Goal: Information Seeking & Learning: Learn about a topic

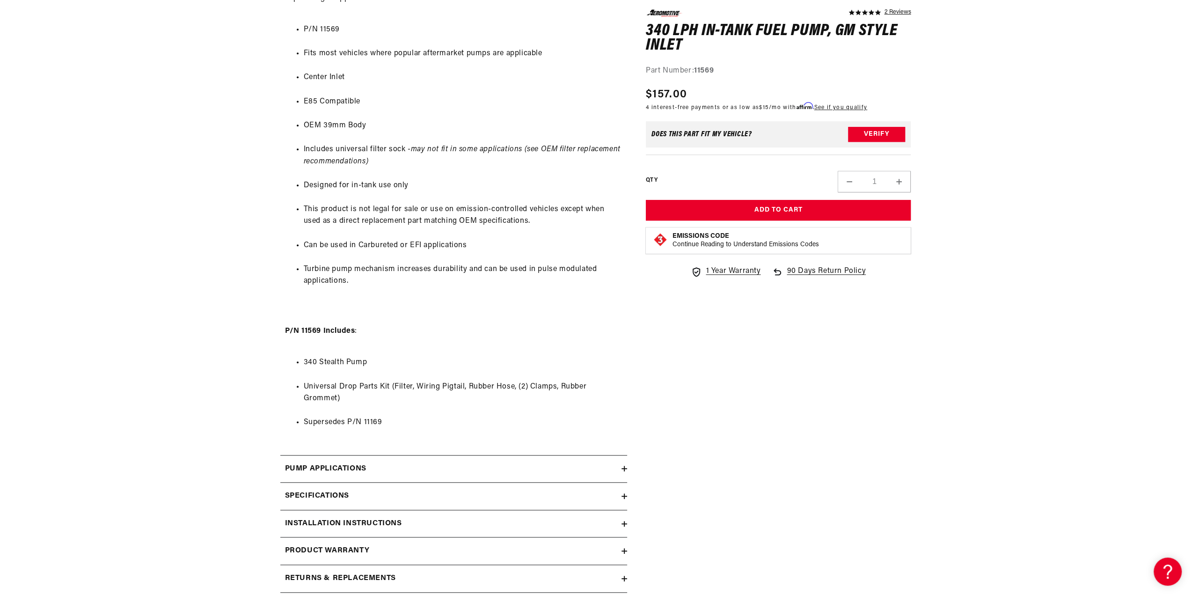
scroll to position [655, 0]
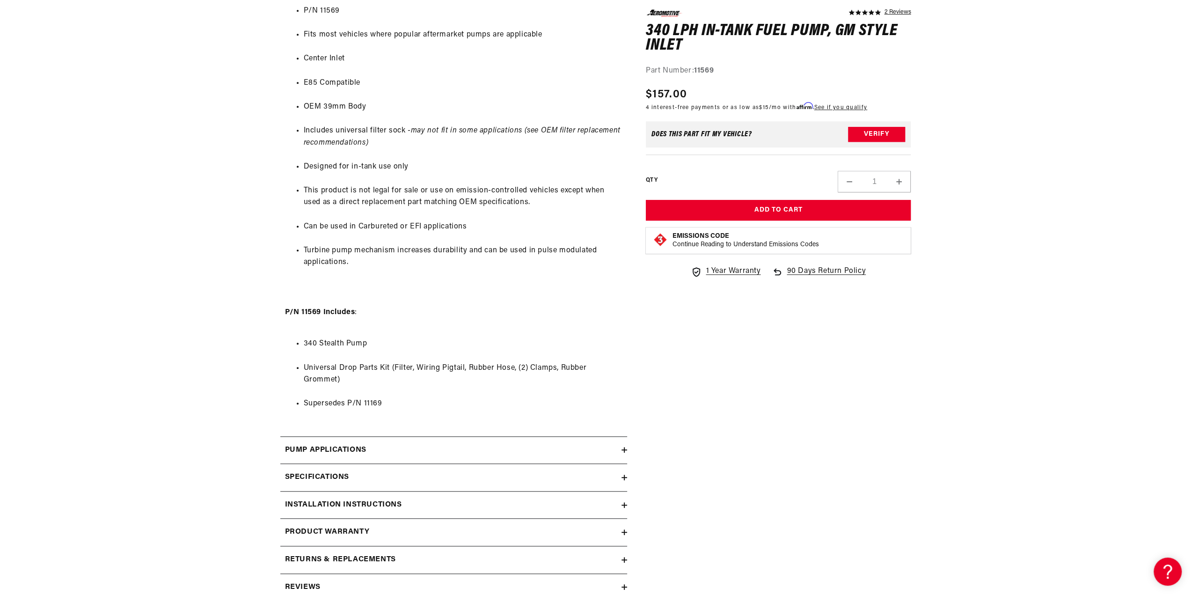
click at [502, 479] on div "Specifications" at bounding box center [450, 477] width 341 height 12
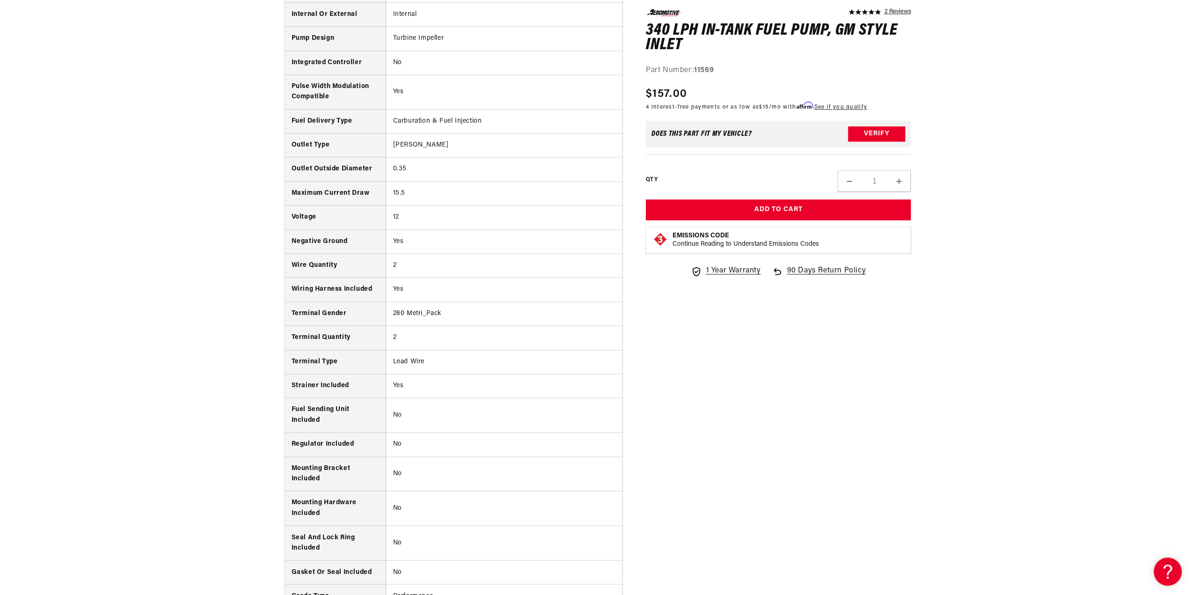
scroll to position [1357, 0]
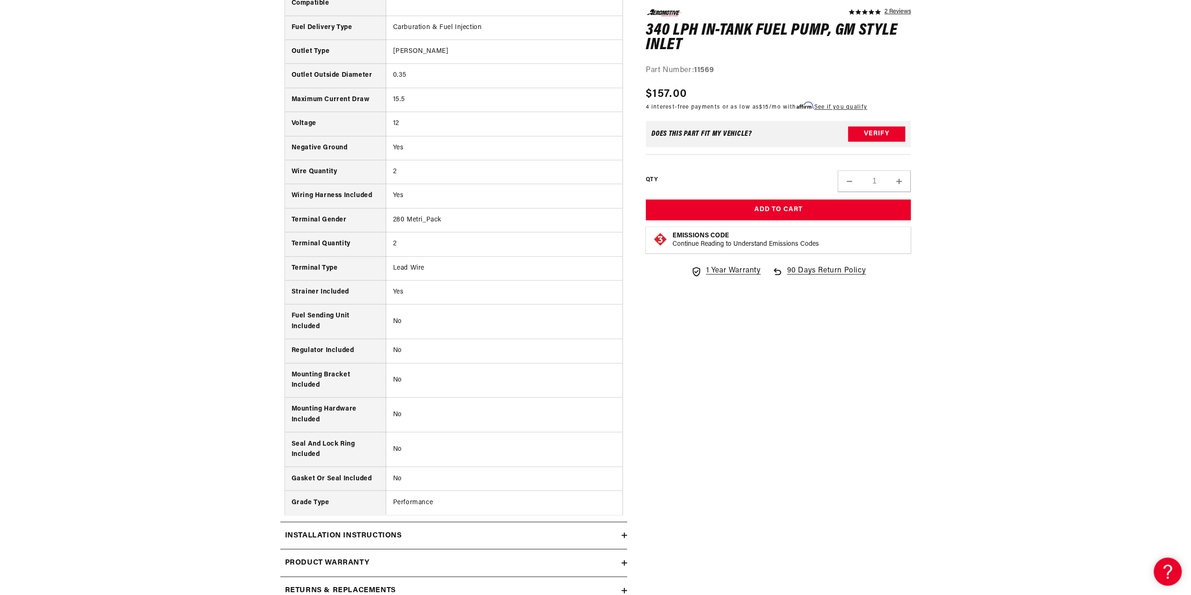
click at [550, 535] on div "Installation Instructions" at bounding box center [450, 535] width 341 height 12
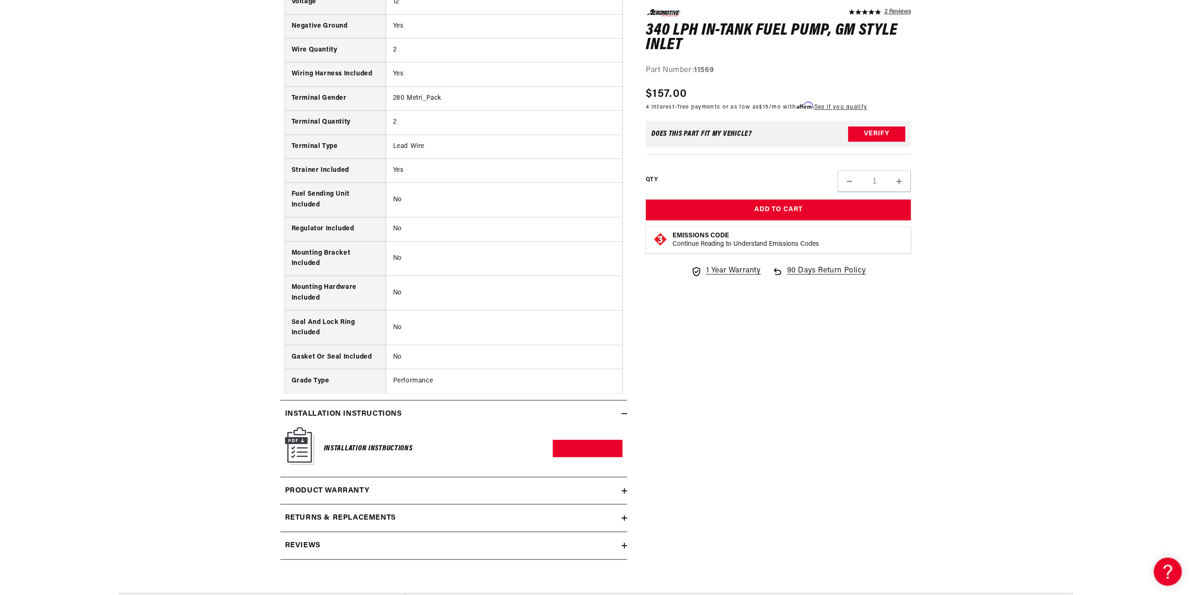
scroll to position [1638, 0]
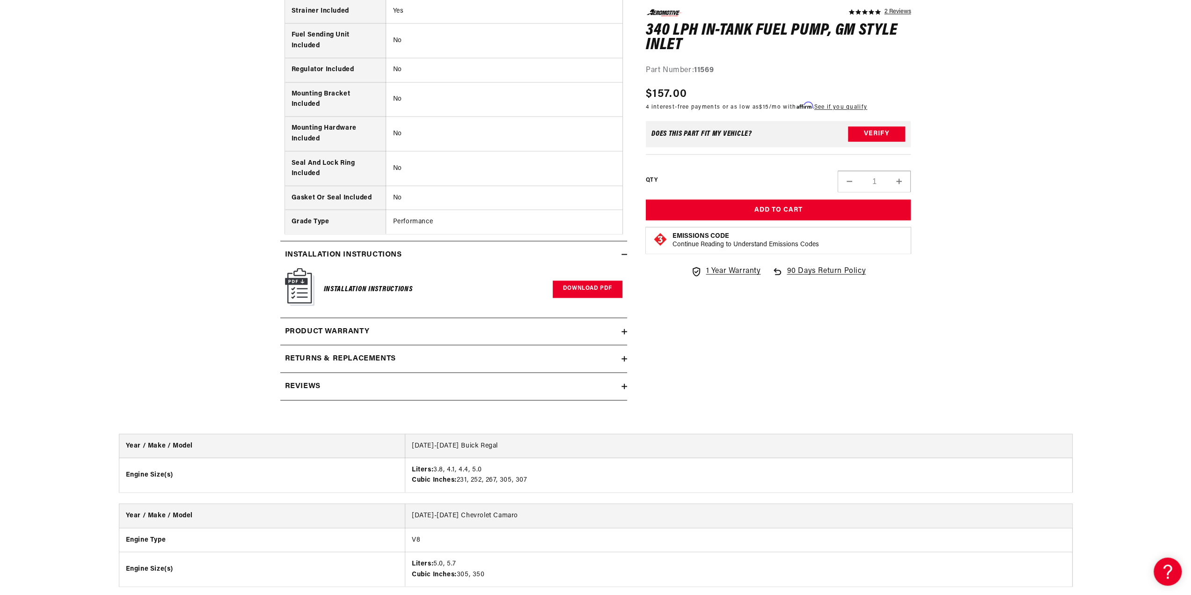
click at [584, 283] on link "Download PDF" at bounding box center [588, 288] width 70 height 17
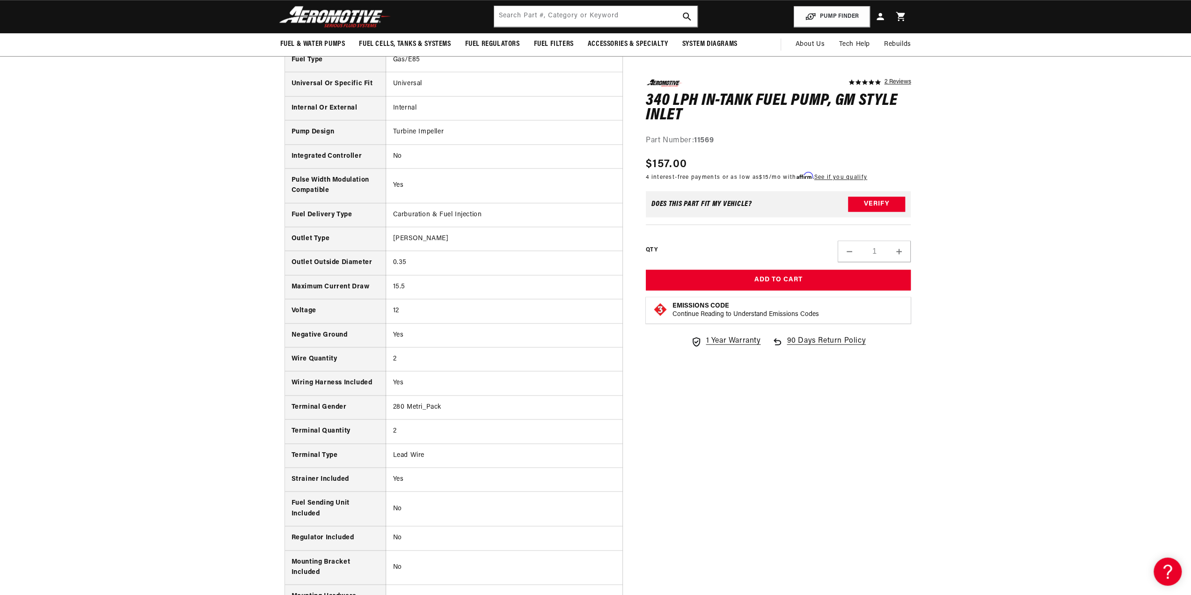
scroll to position [795, 0]
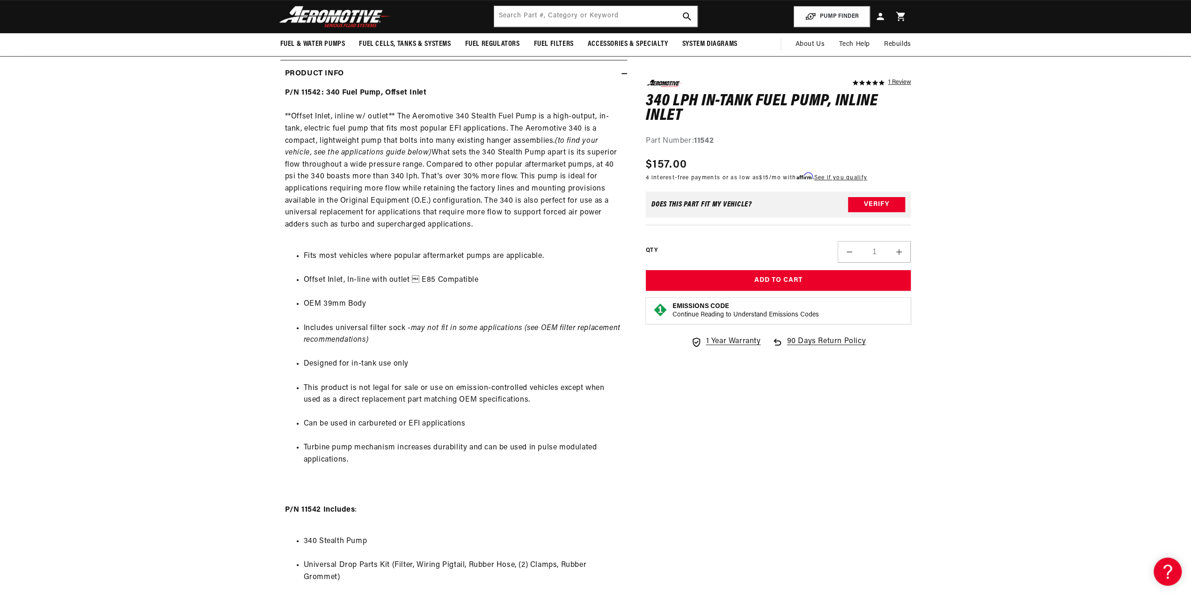
scroll to position [187, 0]
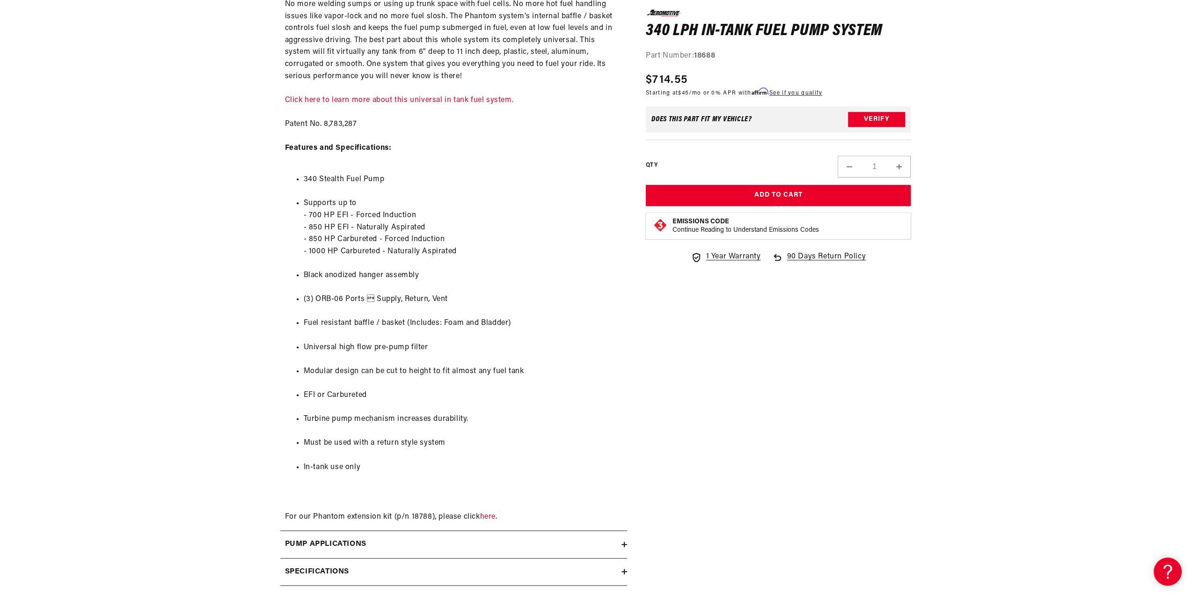
scroll to position [655, 0]
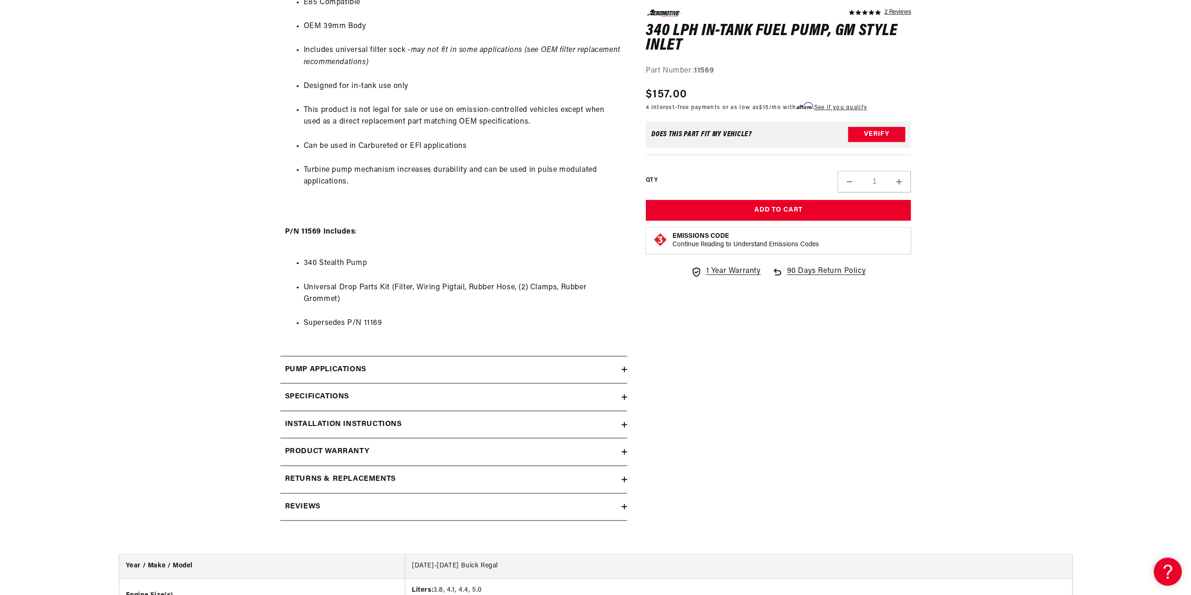
scroll to position [749, 0]
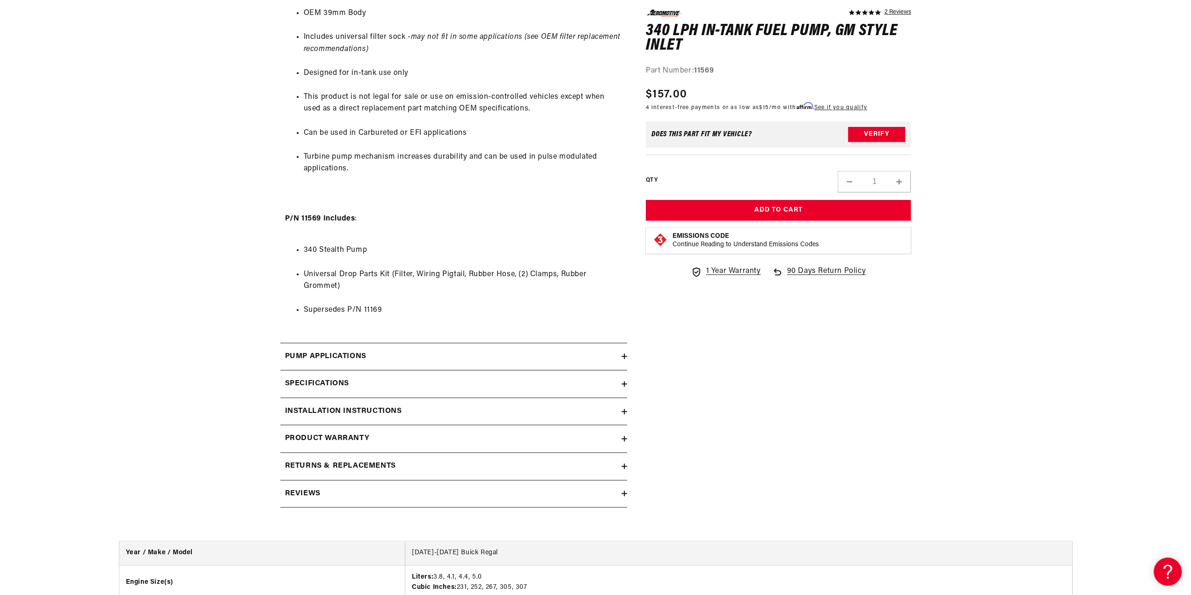
click at [333, 377] on summary "Specifications" at bounding box center [453, 383] width 347 height 27
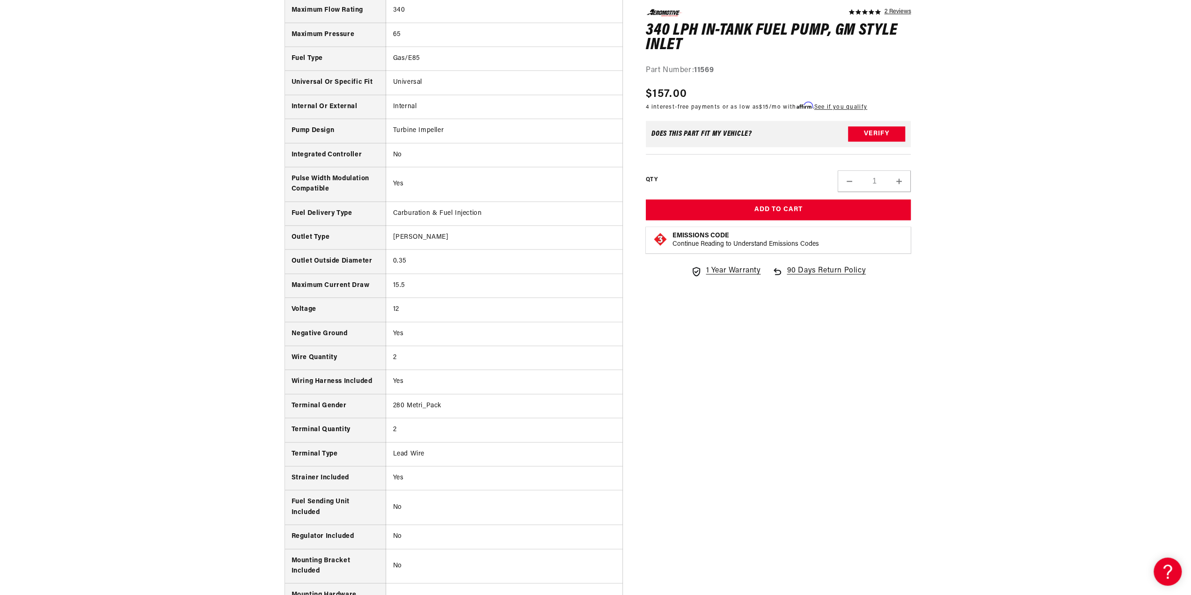
scroll to position [1217, 0]
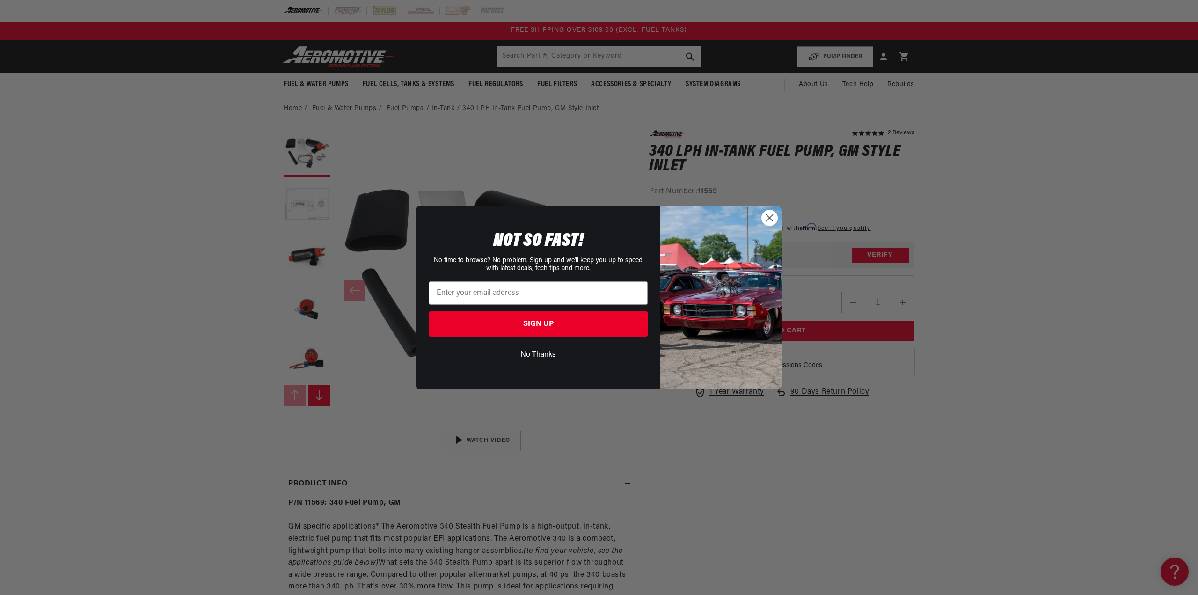
click at [771, 218] on circle "Close dialog" at bounding box center [769, 217] width 15 height 15
